Goal: Information Seeking & Learning: Check status

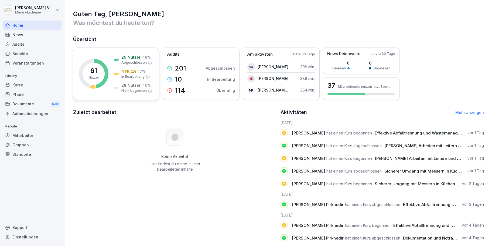
click at [112, 73] on div "61 Nutzer 29 Nutzer 48 % Abgeschlossen 4 Nutzer 7 % In Bearbeitung 28 Nutzer 46…" at bounding box center [116, 74] width 86 height 52
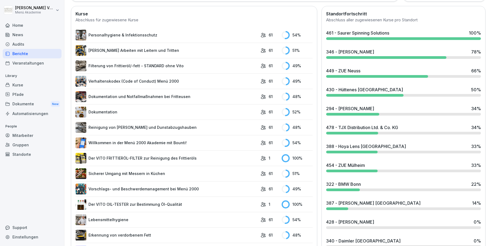
scroll to position [154, 0]
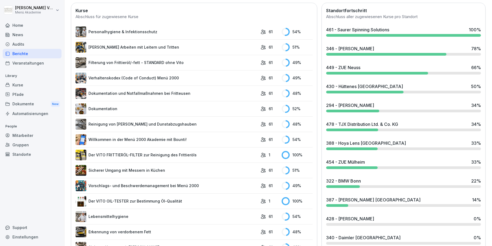
click at [359, 87] on div "430 - Hüttenes [GEOGRAPHIC_DATA]" at bounding box center [364, 86] width 77 height 6
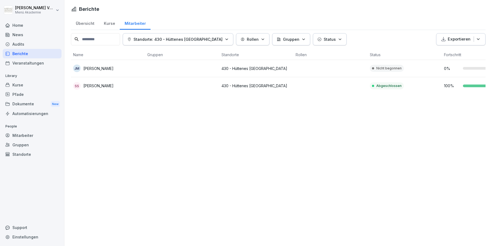
click at [125, 69] on div "[PERSON_NAME]" at bounding box center [108, 69] width 70 height 8
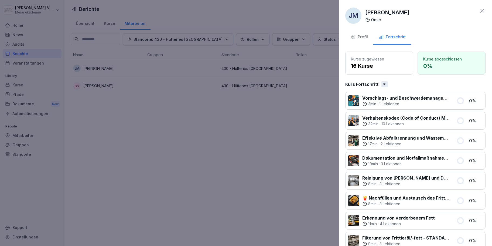
click at [483, 14] on div "[PERSON_NAME] 0 min" at bounding box center [416, 16] width 140 height 16
click at [480, 10] on icon at bounding box center [482, 11] width 6 height 6
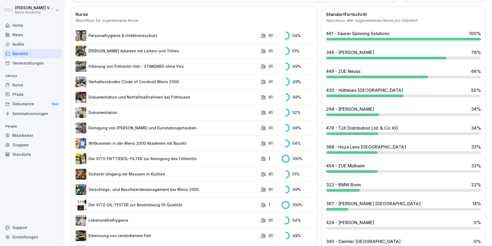
scroll to position [185, 0]
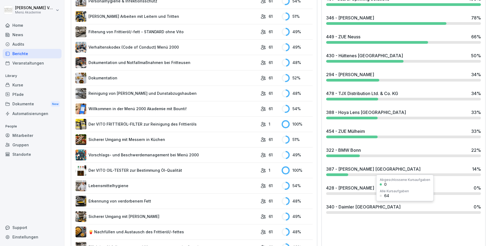
click at [350, 207] on div "340 - Daimler [GEOGRAPHIC_DATA]" at bounding box center [363, 207] width 75 height 6
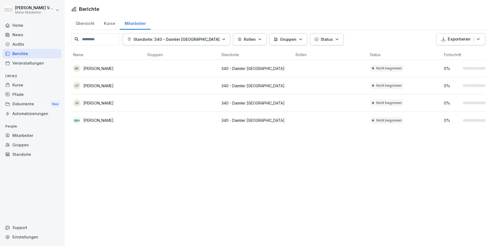
click at [16, 22] on div "Home" at bounding box center [32, 25] width 59 height 9
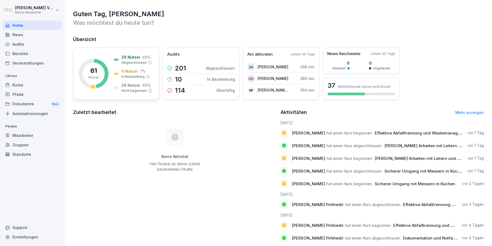
click at [90, 72] on div "61 Nutzer" at bounding box center [94, 73] width 11 height 12
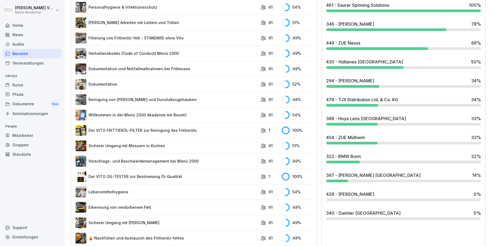
scroll to position [215, 0]
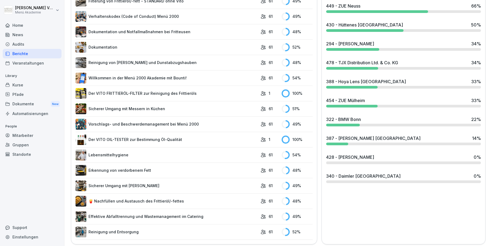
click at [336, 39] on div "294 - [PERSON_NAME] 34 %" at bounding box center [403, 45] width 159 height 15
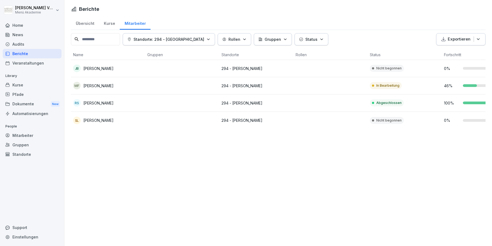
click at [90, 70] on p "[PERSON_NAME]" at bounding box center [98, 69] width 30 height 6
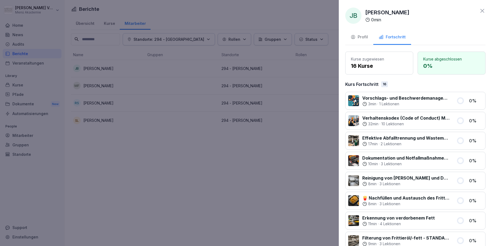
click at [484, 13] on icon at bounding box center [482, 11] width 6 height 6
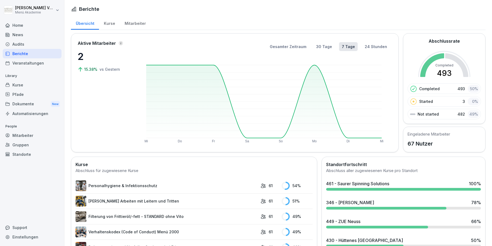
scroll to position [92, 0]
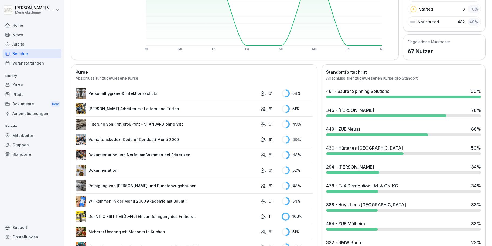
click at [347, 109] on div "346 - [PERSON_NAME]" at bounding box center [350, 110] width 48 height 6
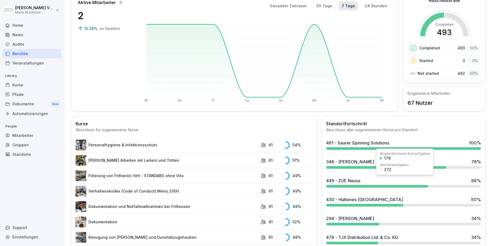
scroll to position [62, 0]
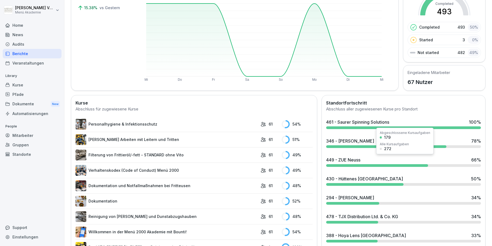
click at [381, 162] on div "449 - ZUE Neuss 66 %" at bounding box center [403, 160] width 155 height 6
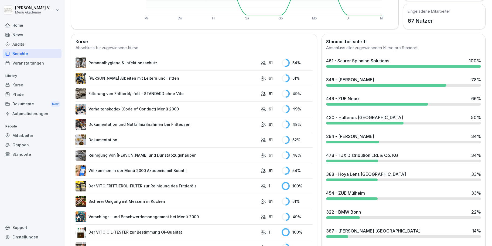
scroll to position [123, 0]
click at [360, 160] on div at bounding box center [352, 160] width 52 height 3
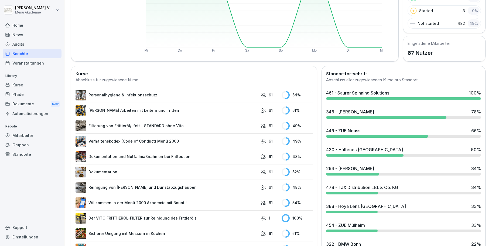
scroll to position [215, 0]
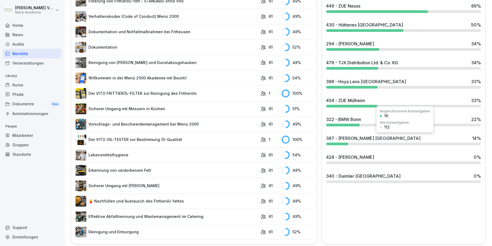
click at [467, 141] on div "387 - Krüger [GEOGRAPHIC_DATA] 14 %" at bounding box center [403, 138] width 155 height 6
